Goal: Task Accomplishment & Management: Use online tool/utility

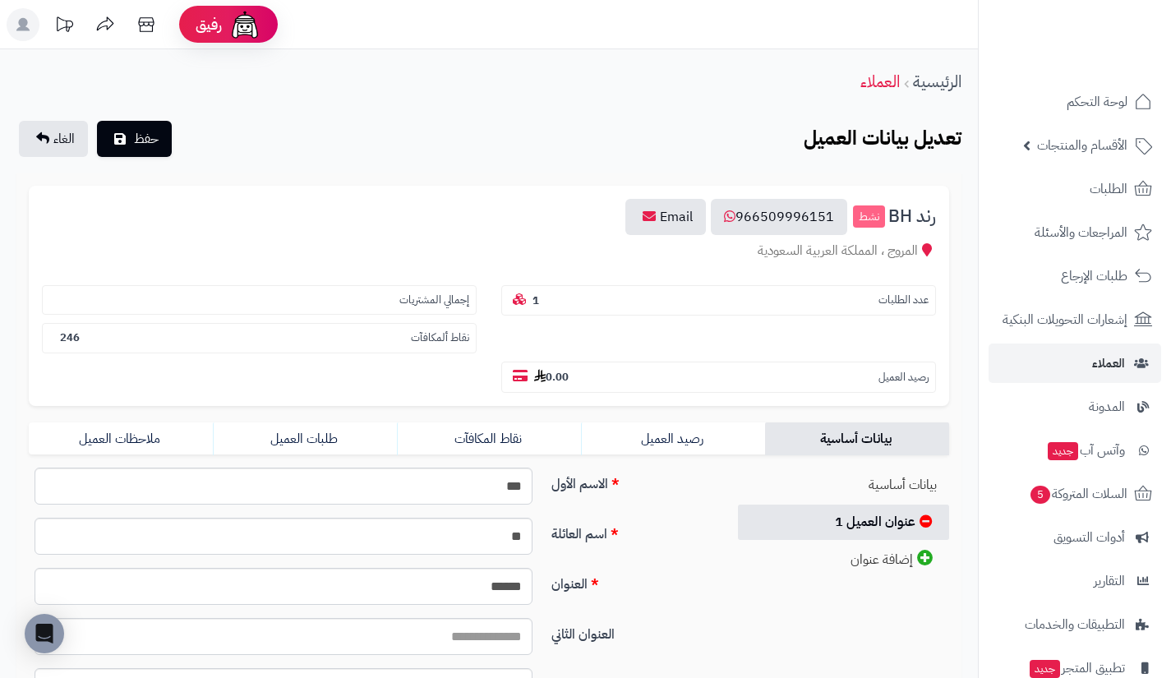
scroll to position [119, 0]
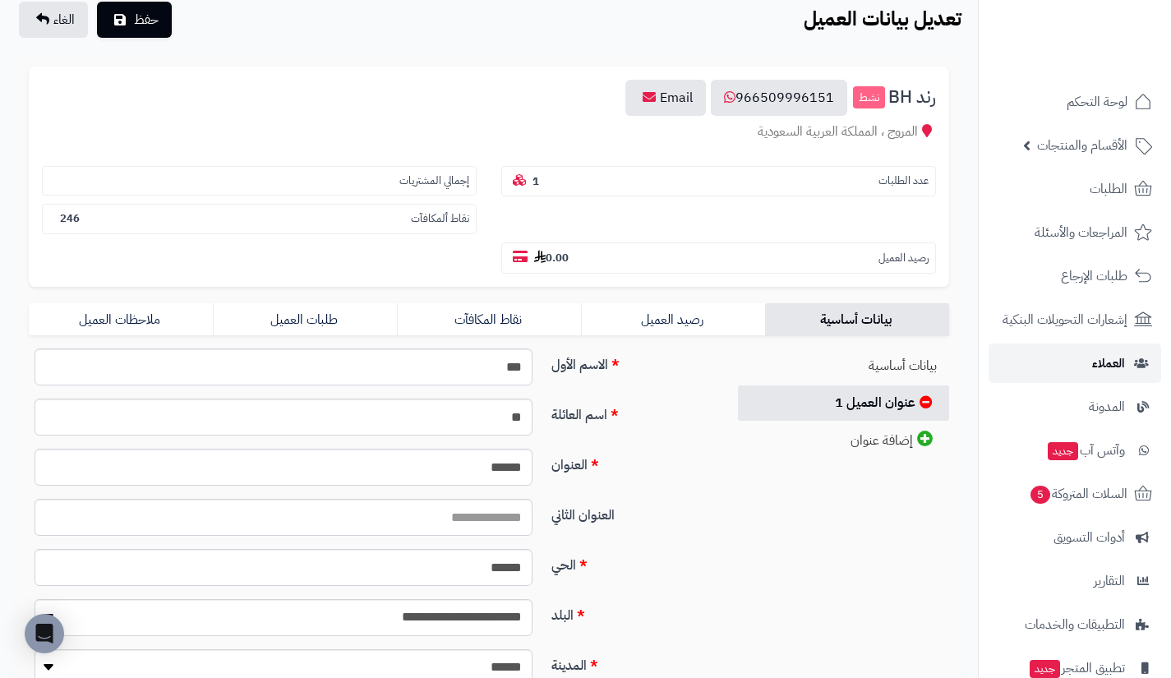
click at [1071, 349] on link "العملاء" at bounding box center [1075, 363] width 173 height 39
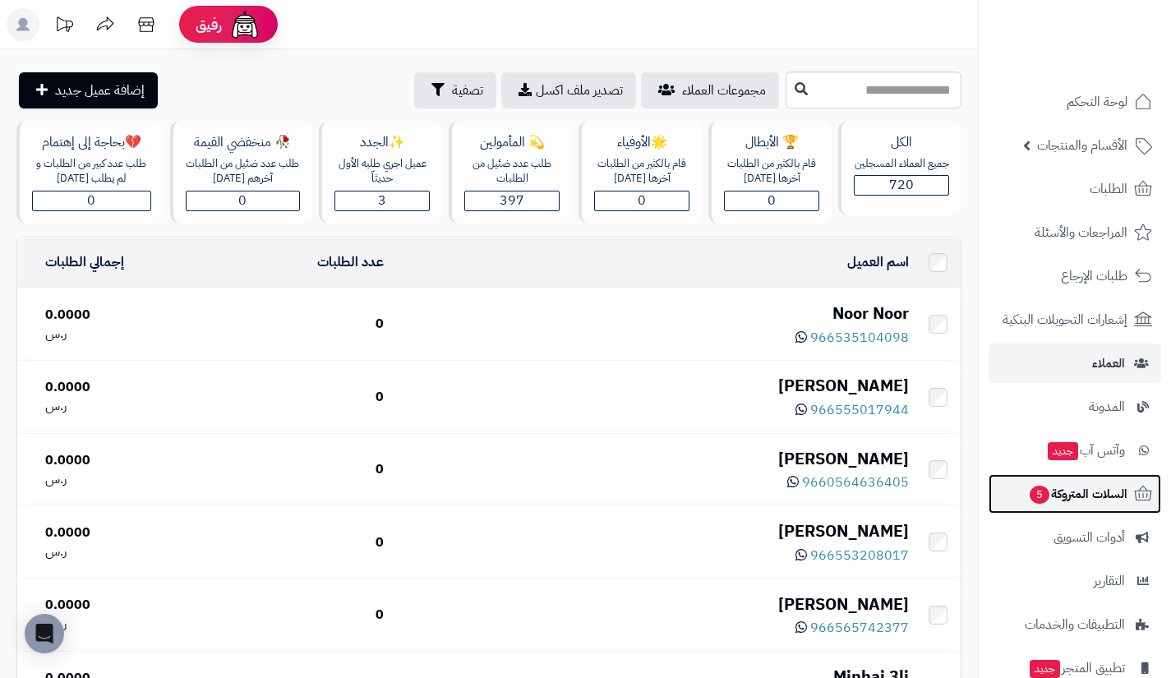
click at [1070, 500] on span "السلات المتروكة 5" at bounding box center [1077, 494] width 99 height 23
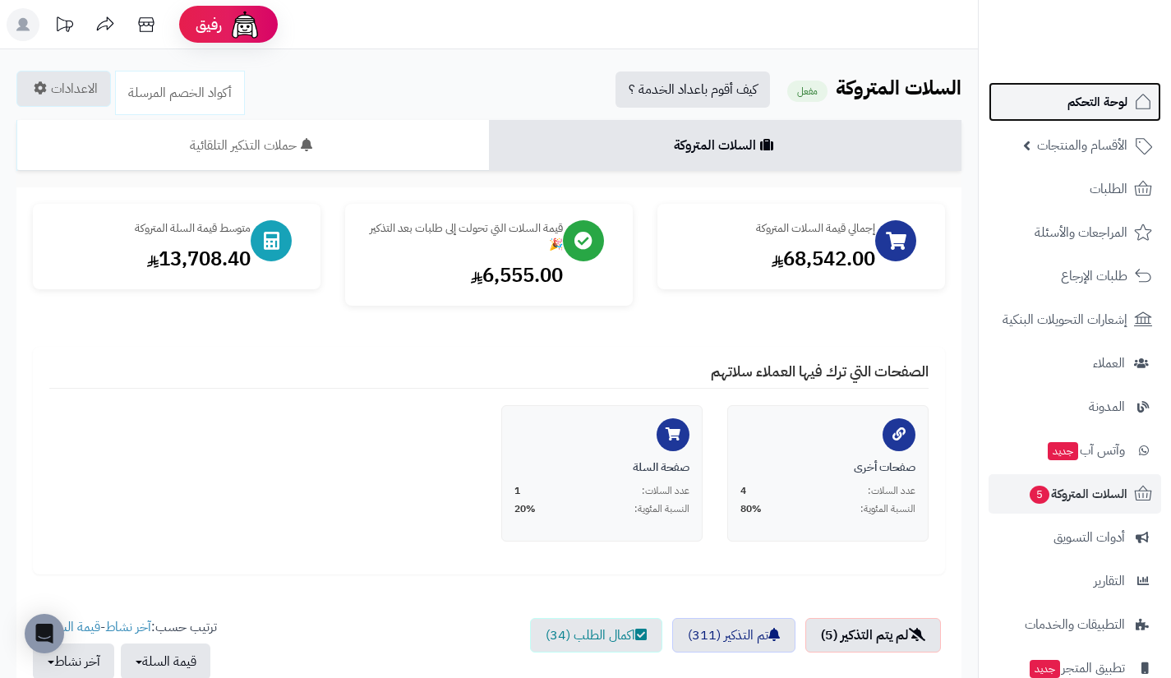
click at [1064, 114] on link "لوحة التحكم" at bounding box center [1075, 101] width 173 height 39
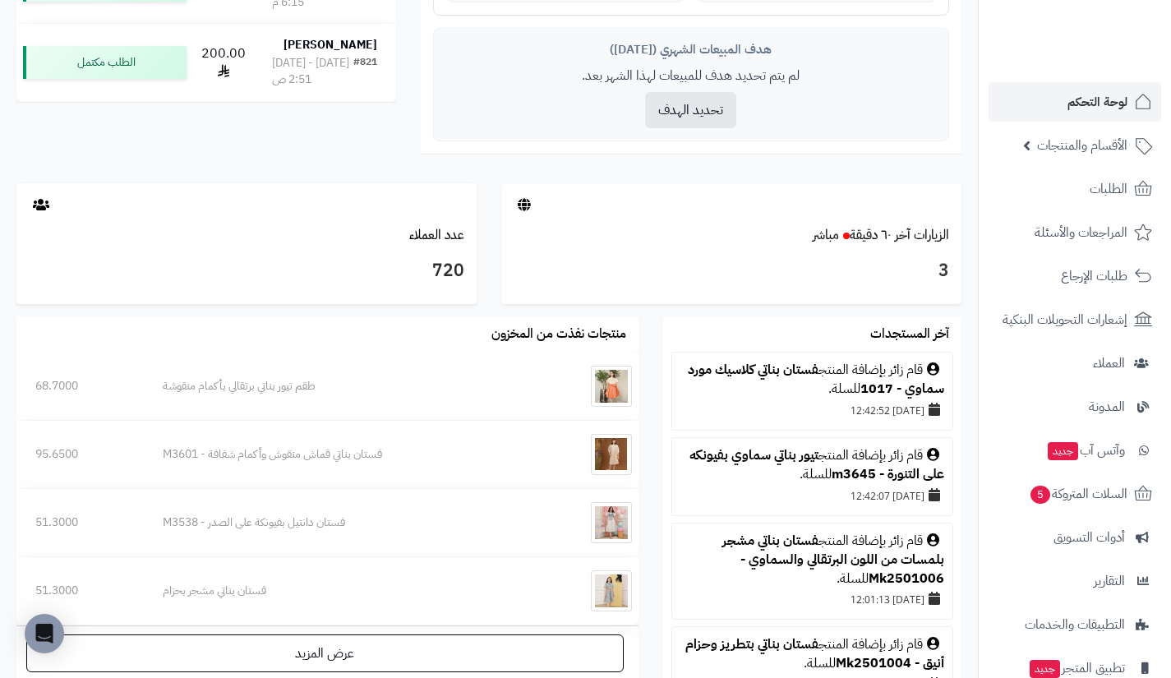
scroll to position [685, 0]
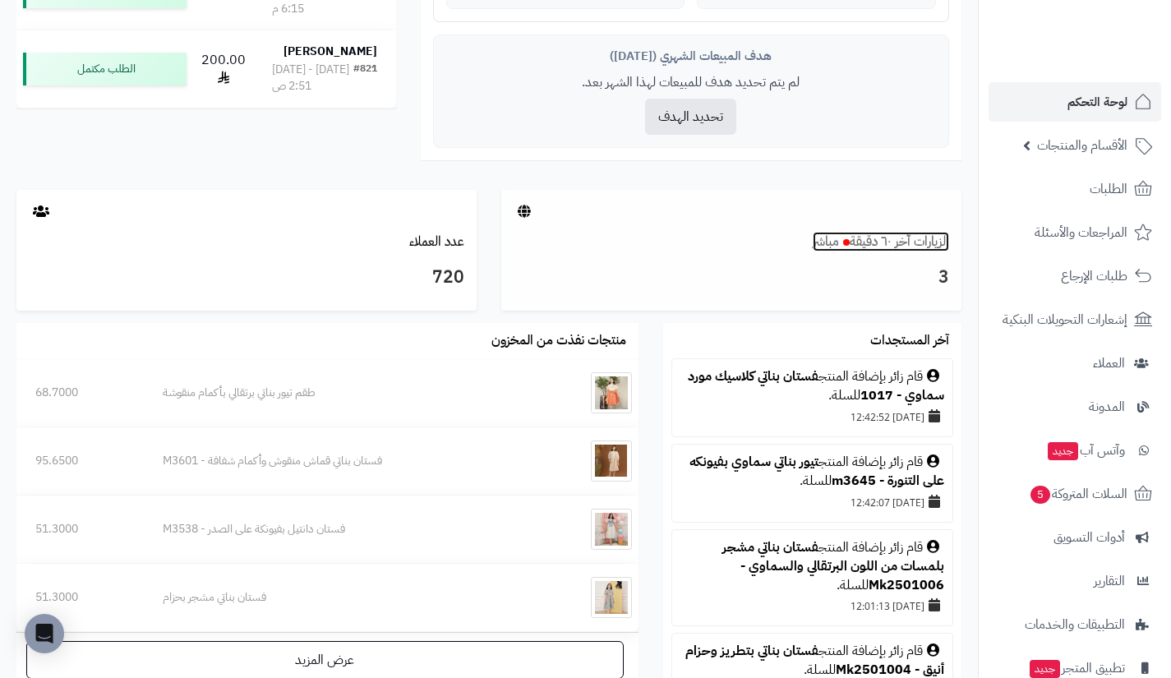
click at [894, 238] on link "الزيارات آخر ٦٠ دقيقة مباشر" at bounding box center [881, 242] width 136 height 20
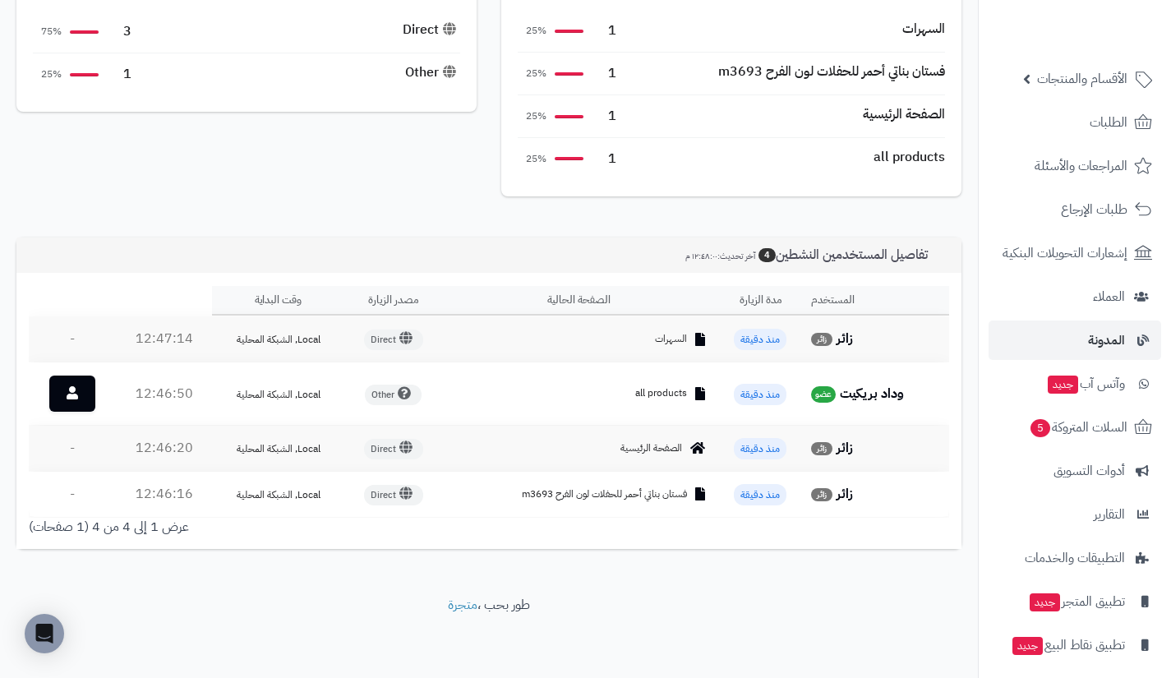
scroll to position [118, 0]
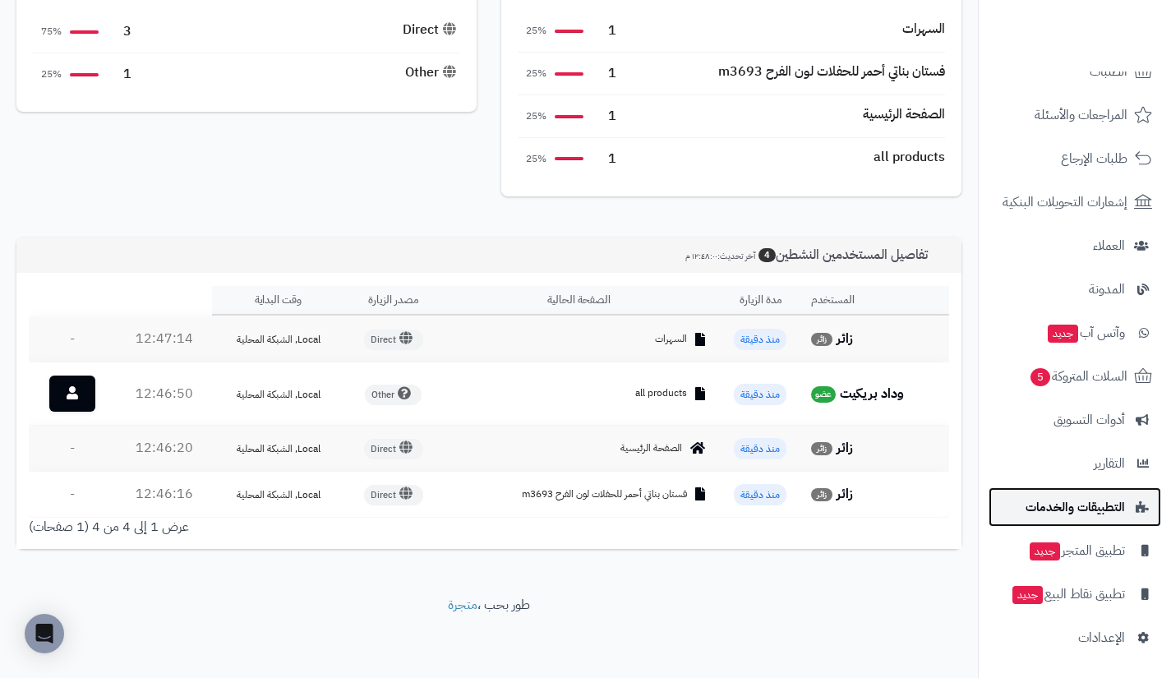
click at [1080, 500] on span "التطبيقات والخدمات" at bounding box center [1075, 507] width 99 height 23
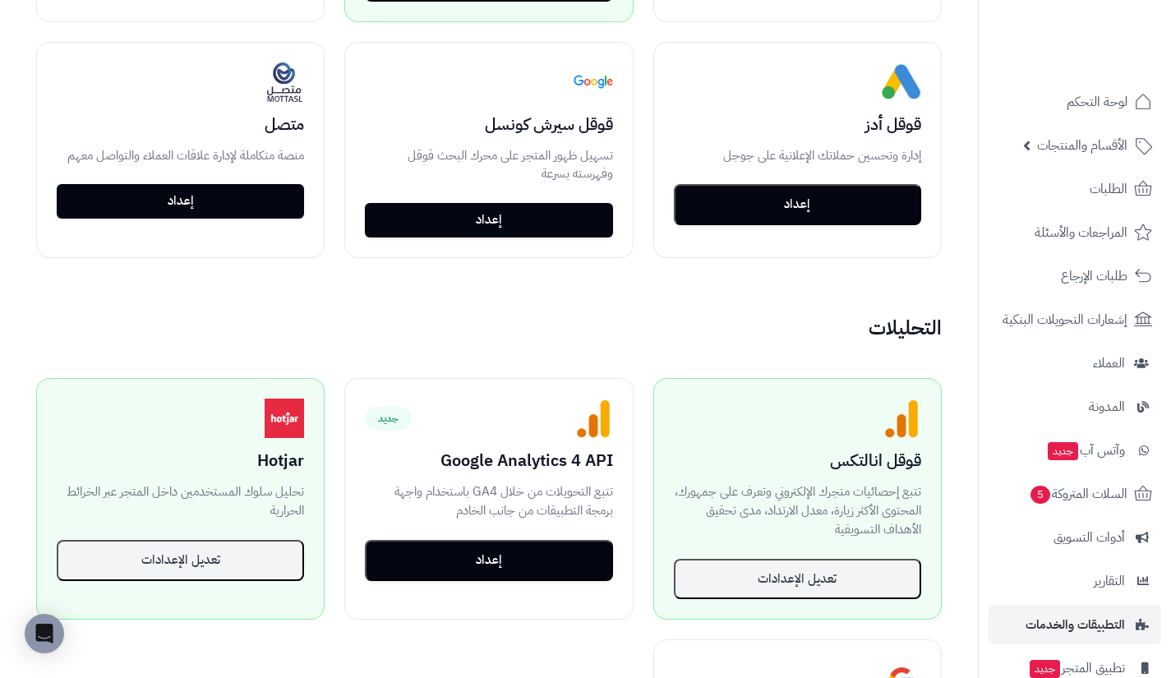
scroll to position [832, 0]
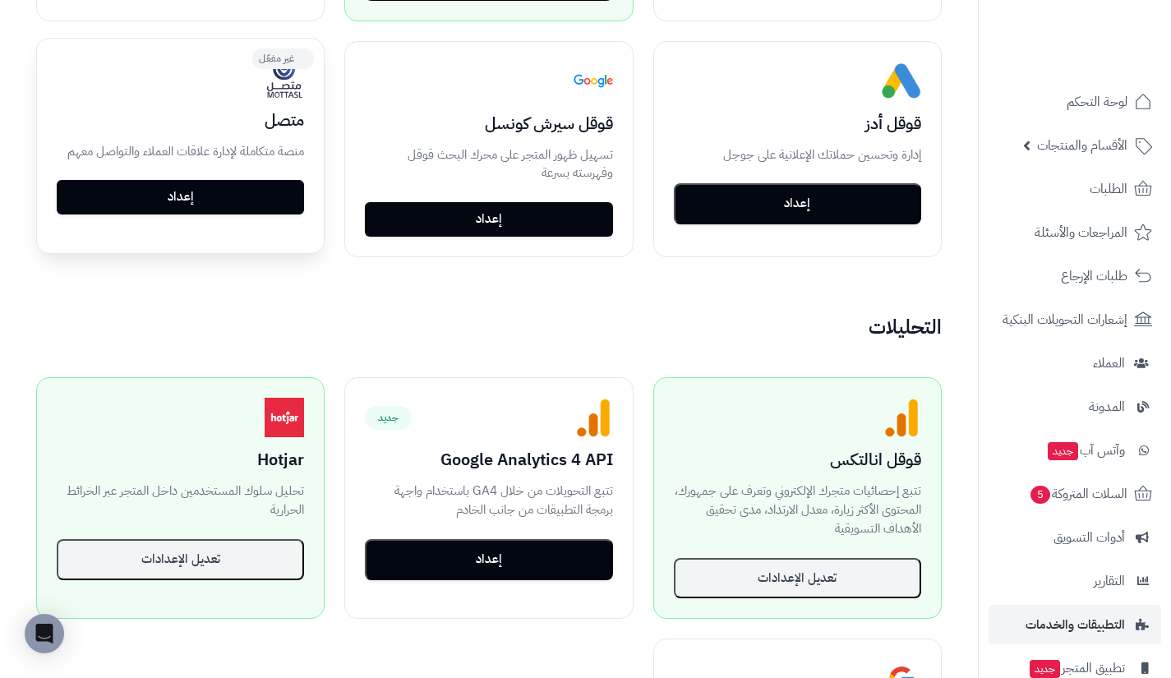
click at [243, 147] on p "منصة متكاملة لإدارة علاقات العملاء والتواصل معهم" at bounding box center [180, 151] width 247 height 19
click at [251, 190] on link "إعداد" at bounding box center [180, 196] width 247 height 35
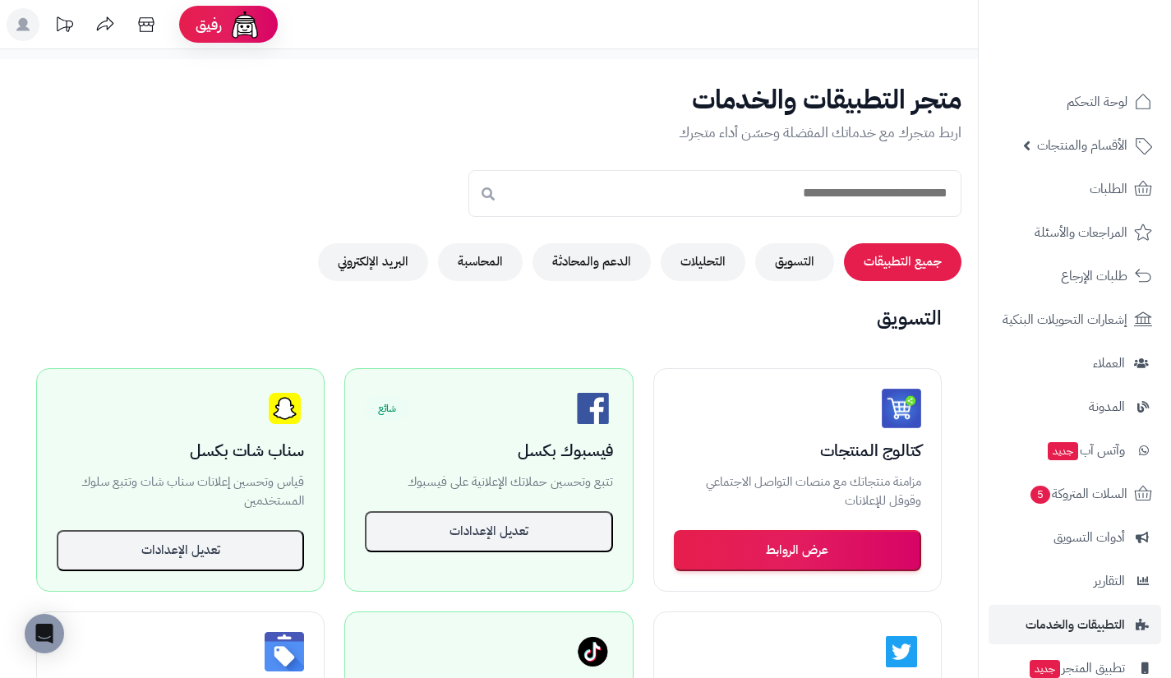
scroll to position [832, 0]
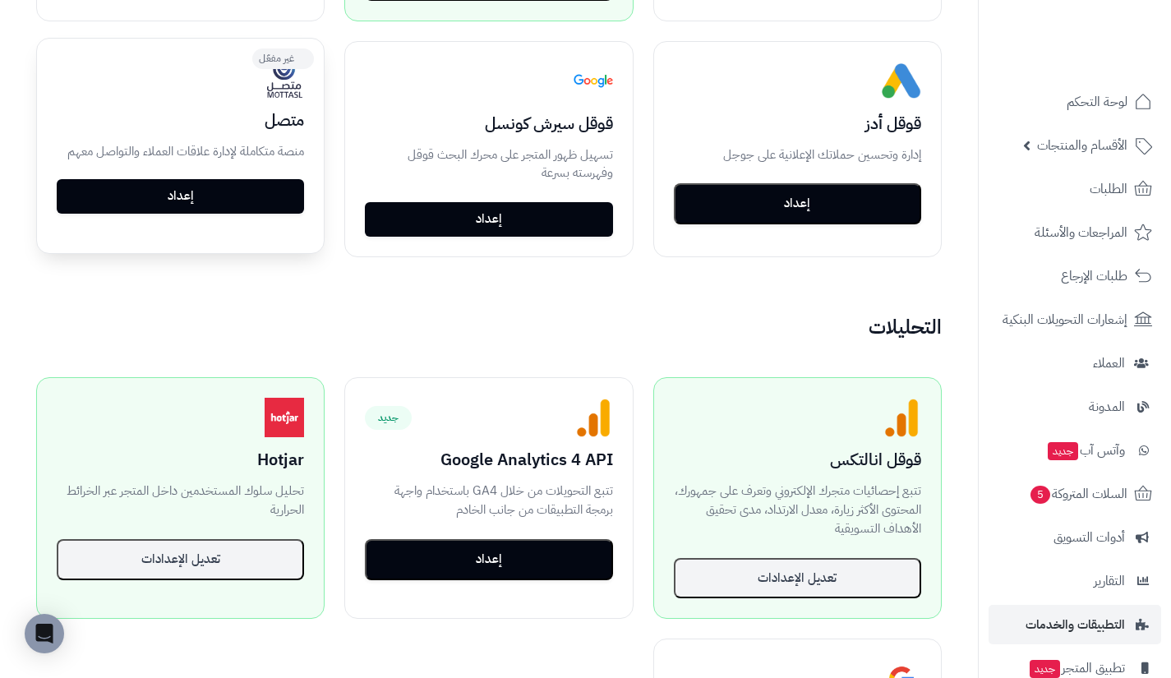
click at [258, 201] on link "إعداد" at bounding box center [180, 196] width 247 height 35
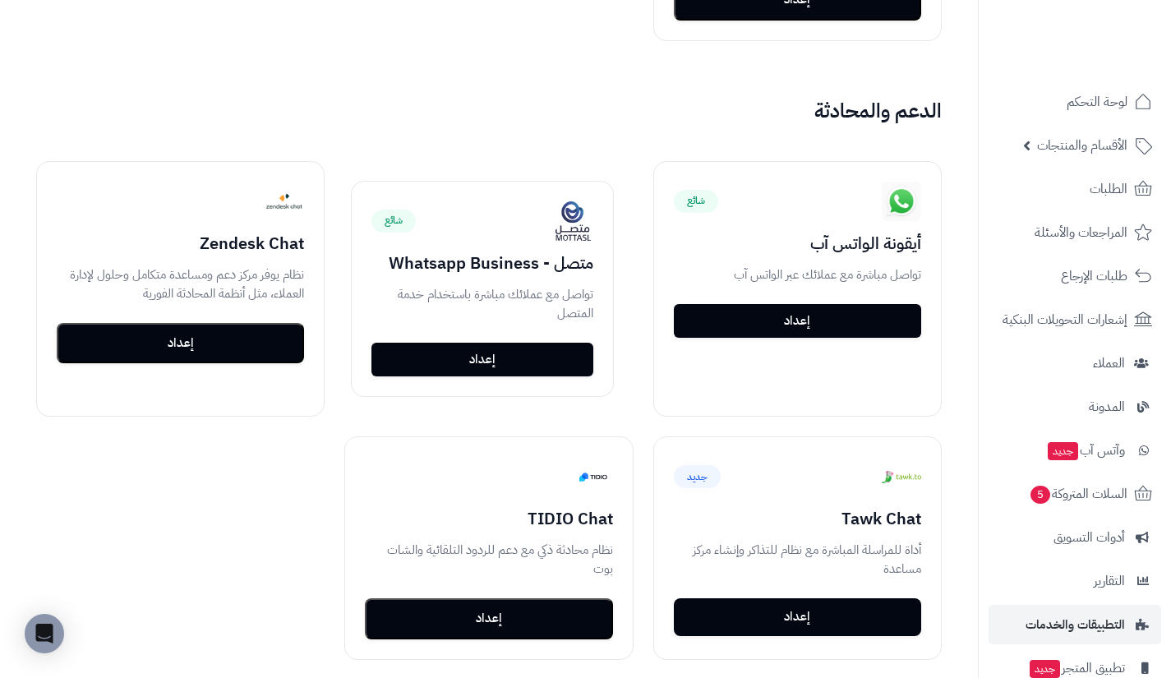
scroll to position [1651, 0]
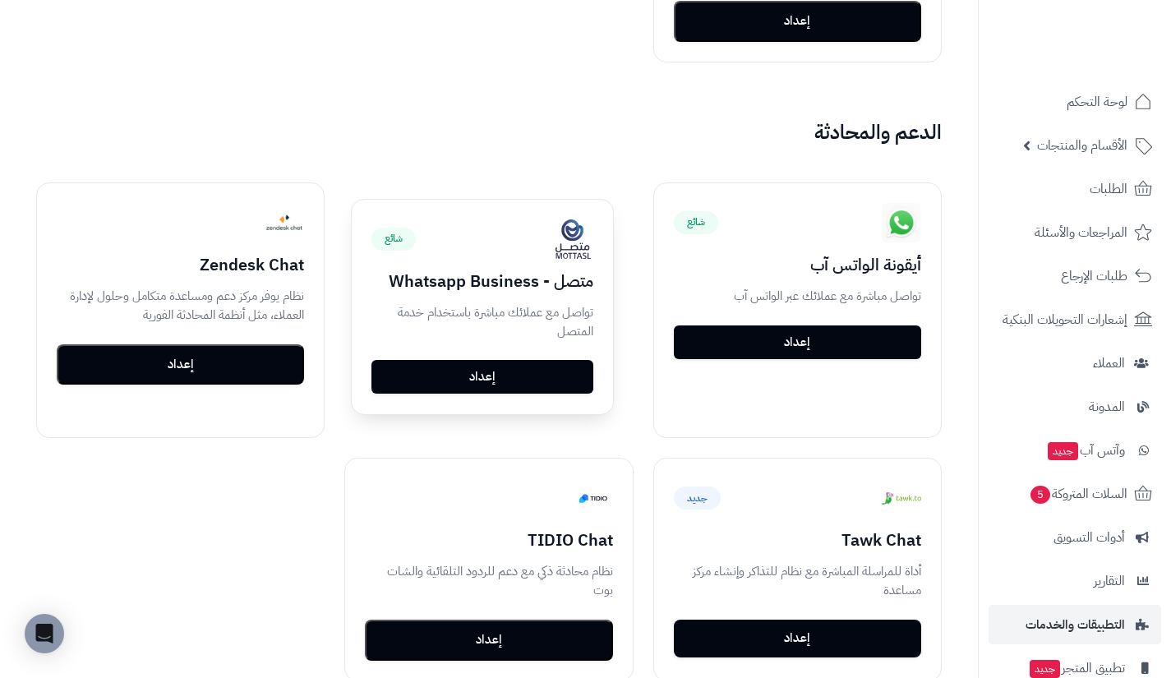
click at [543, 377] on link "إعداد" at bounding box center [483, 377] width 222 height 35
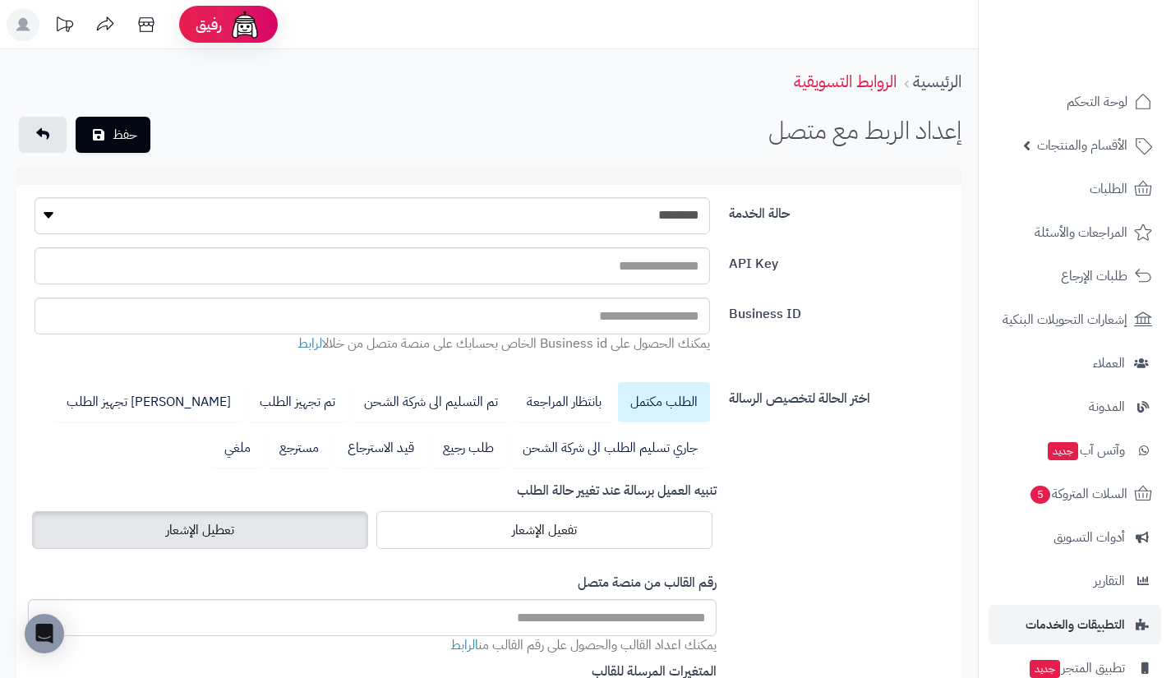
select select "********"
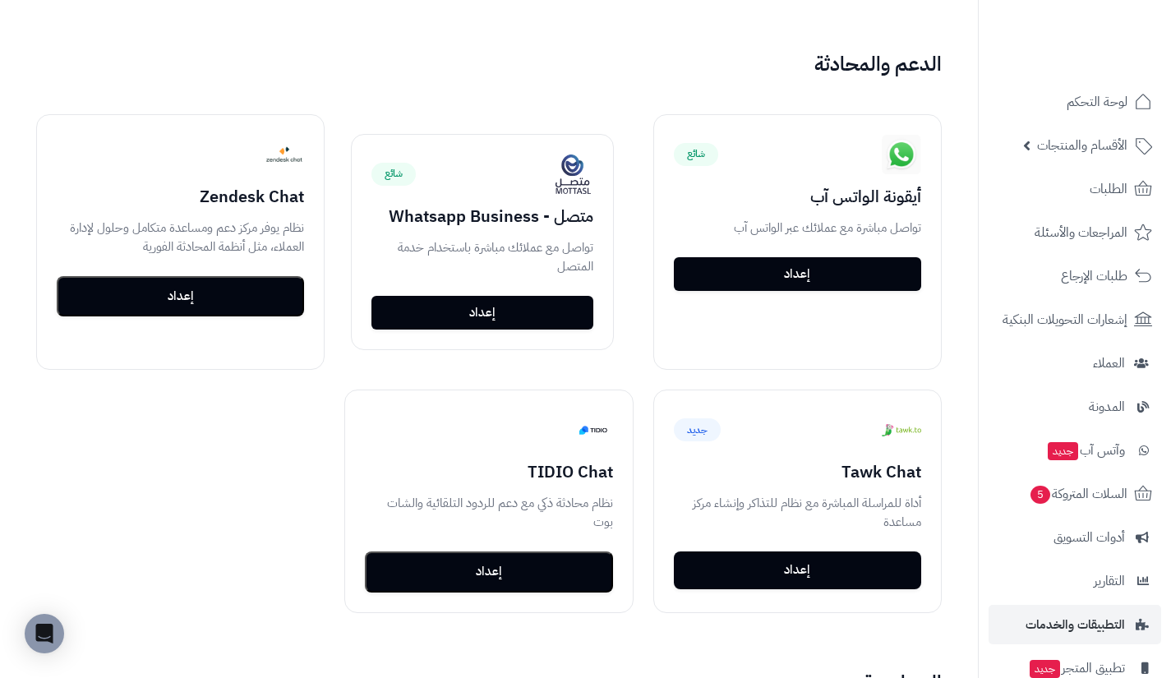
scroll to position [1720, 0]
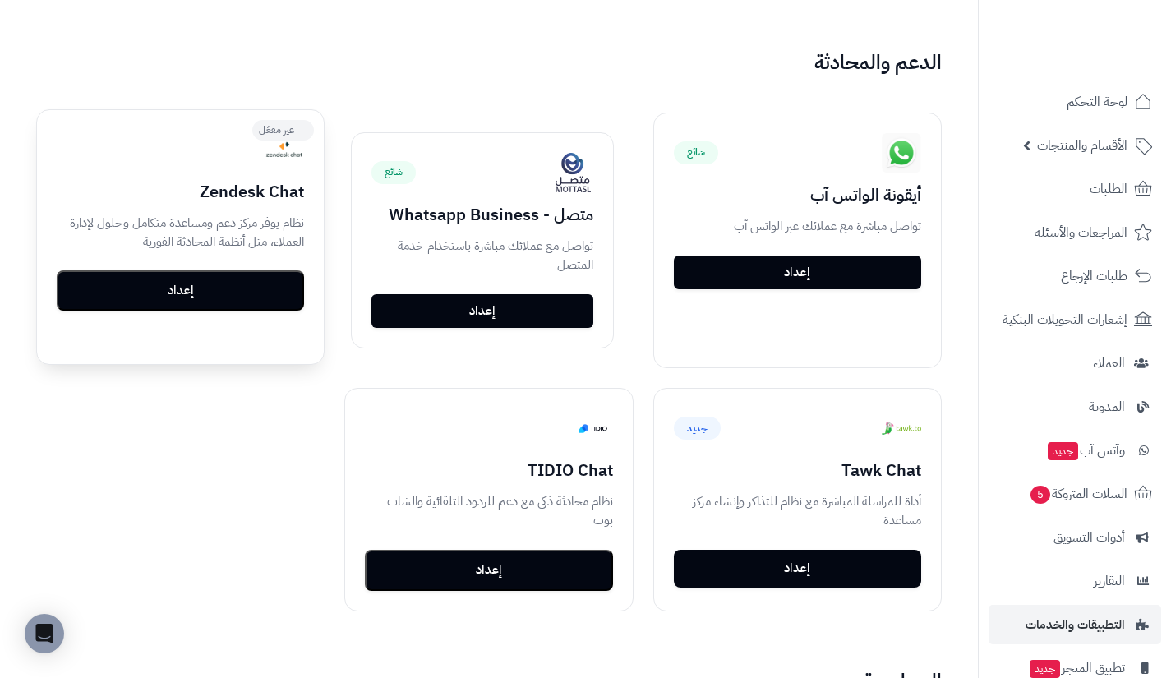
click at [263, 300] on button "إعداد" at bounding box center [180, 290] width 247 height 41
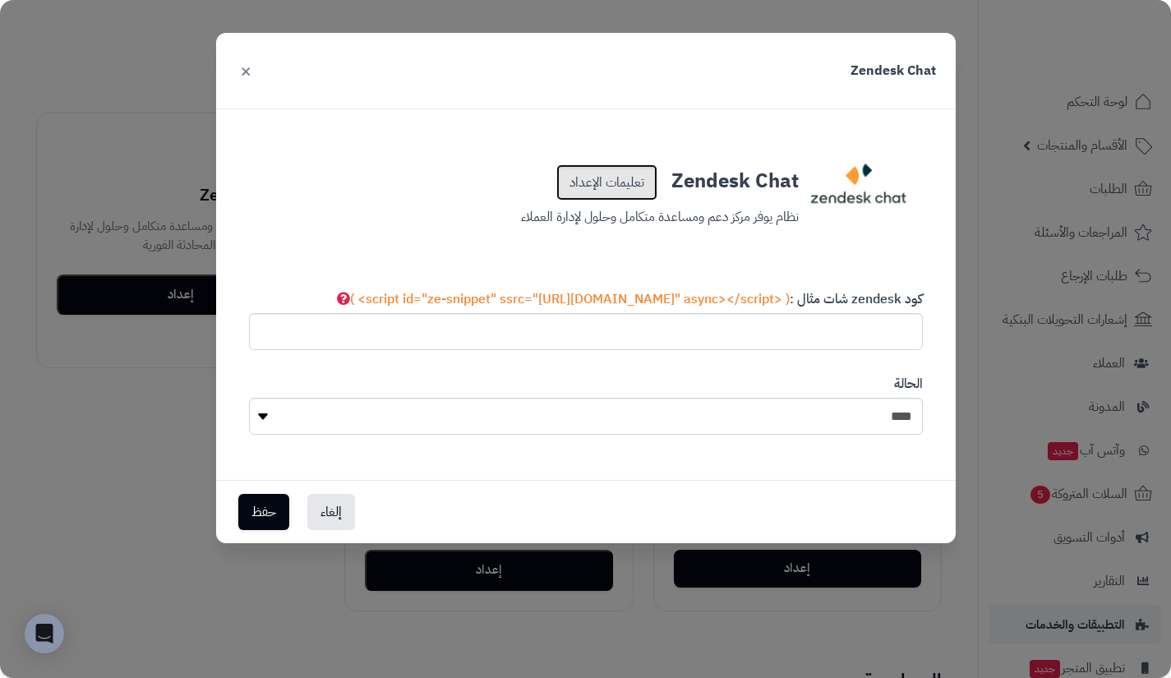
click at [585, 192] on link "تعليمات الإعداد" at bounding box center [607, 182] width 101 height 36
